Goal: Information Seeking & Learning: Understand process/instructions

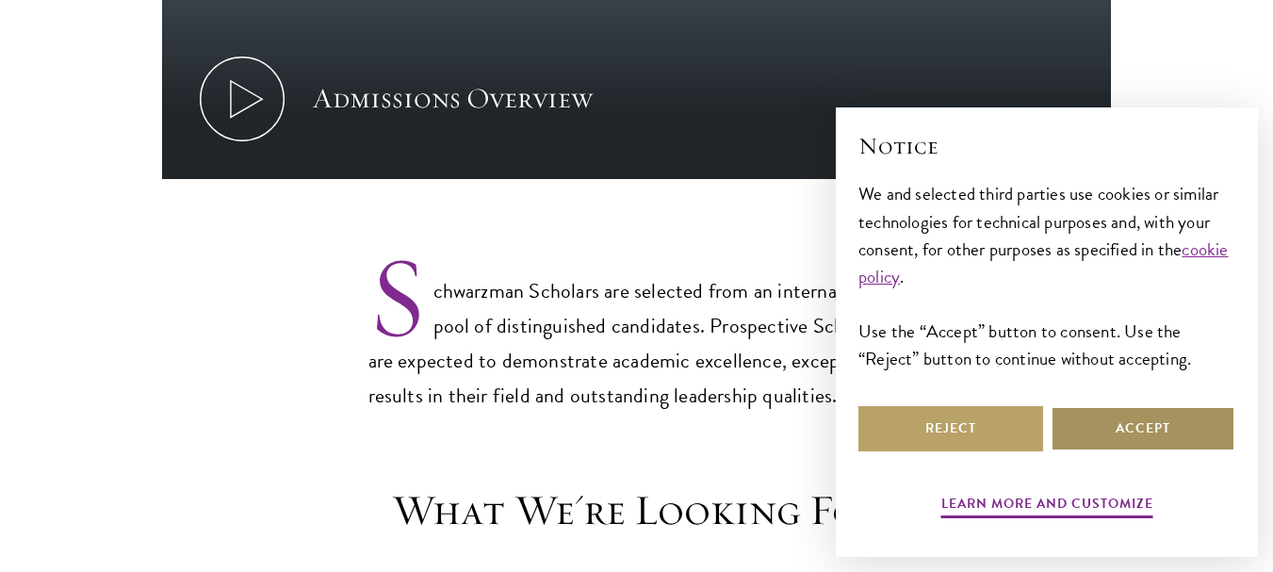
click at [1118, 433] on button "Accept" at bounding box center [1143, 428] width 185 height 45
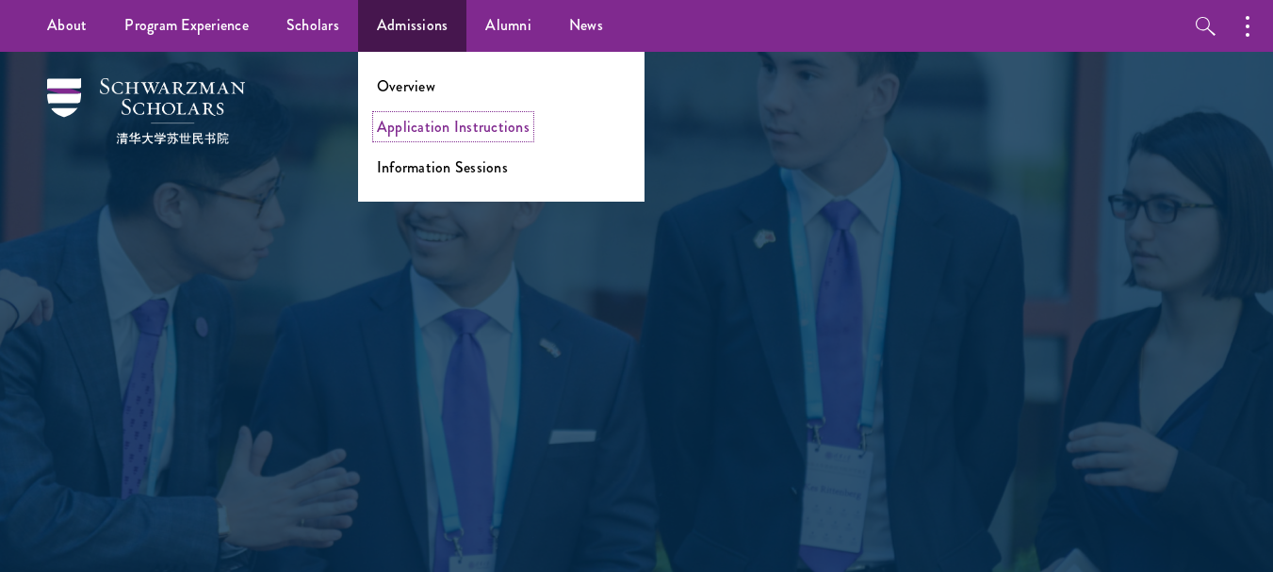
click at [448, 122] on link "Application Instructions" at bounding box center [453, 127] width 153 height 22
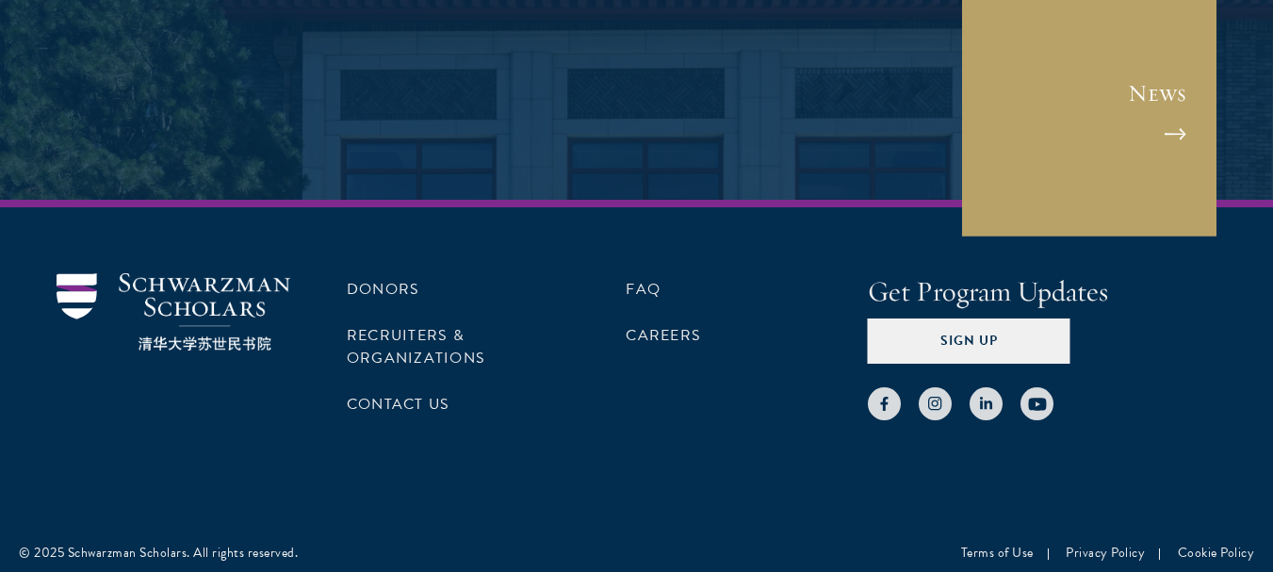
scroll to position [678, 0]
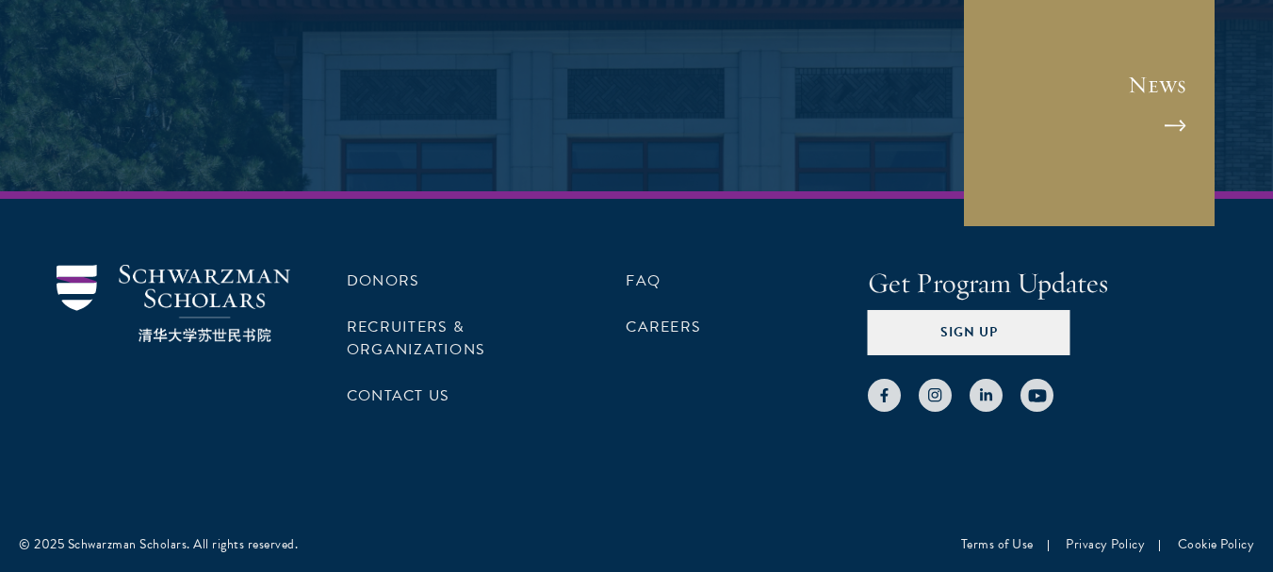
click at [1158, 110] on link "News" at bounding box center [1089, 101] width 254 height 254
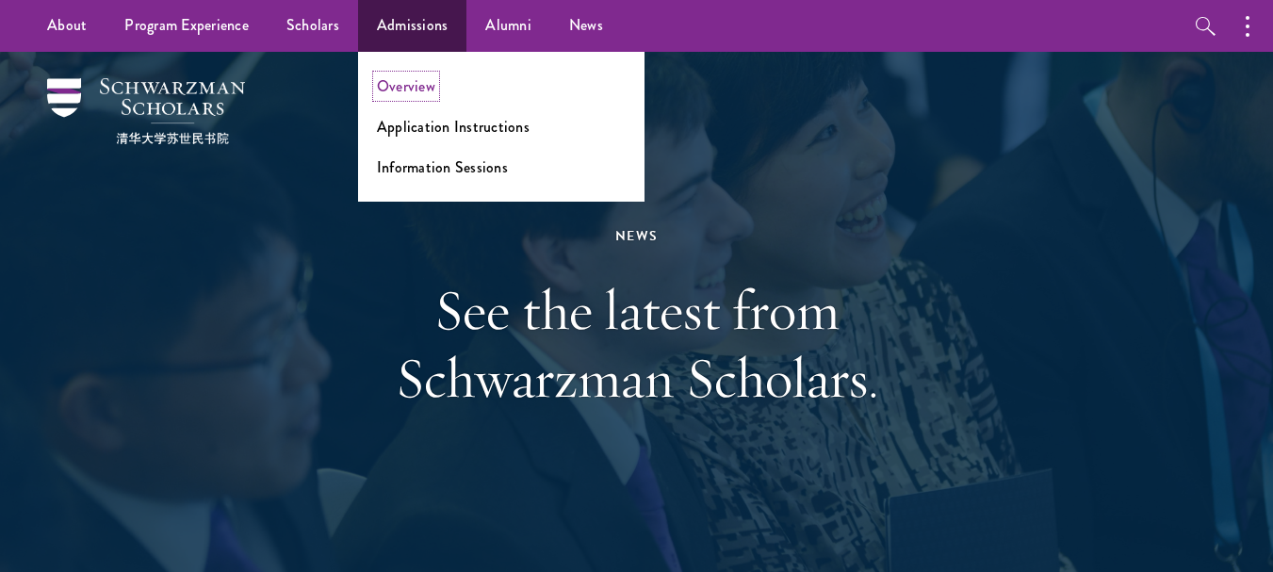
click at [424, 84] on link "Overview" at bounding box center [406, 86] width 58 height 22
